Goal: Information Seeking & Learning: Learn about a topic

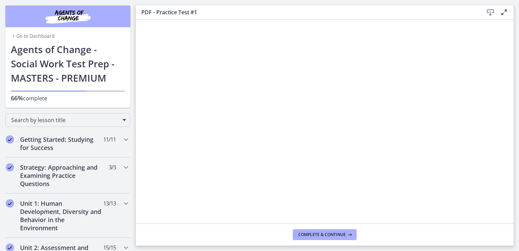
scroll to position [329, 0]
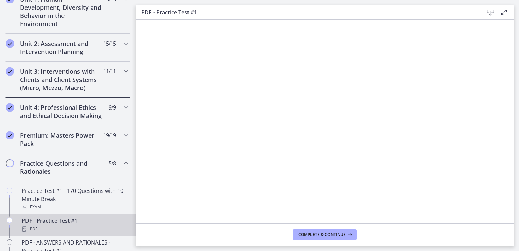
scroll to position [238, 0]
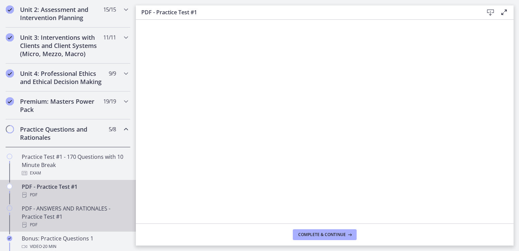
click at [102, 219] on div "PDF - ANSWERS AND RATIONALES - Practice Test #1 PDF" at bounding box center [75, 216] width 106 height 24
click at [65, 198] on div "PDF" at bounding box center [75, 195] width 106 height 8
click at [90, 221] on div "PDF - ANSWERS AND RATIONALES - Practice Test #1 PDF" at bounding box center [75, 216] width 106 height 24
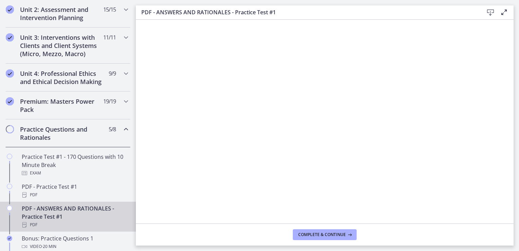
click at [67, 139] on h2 "Practice Questions and Rationales" at bounding box center [61, 133] width 83 height 16
